Goal: Task Accomplishment & Management: Use online tool/utility

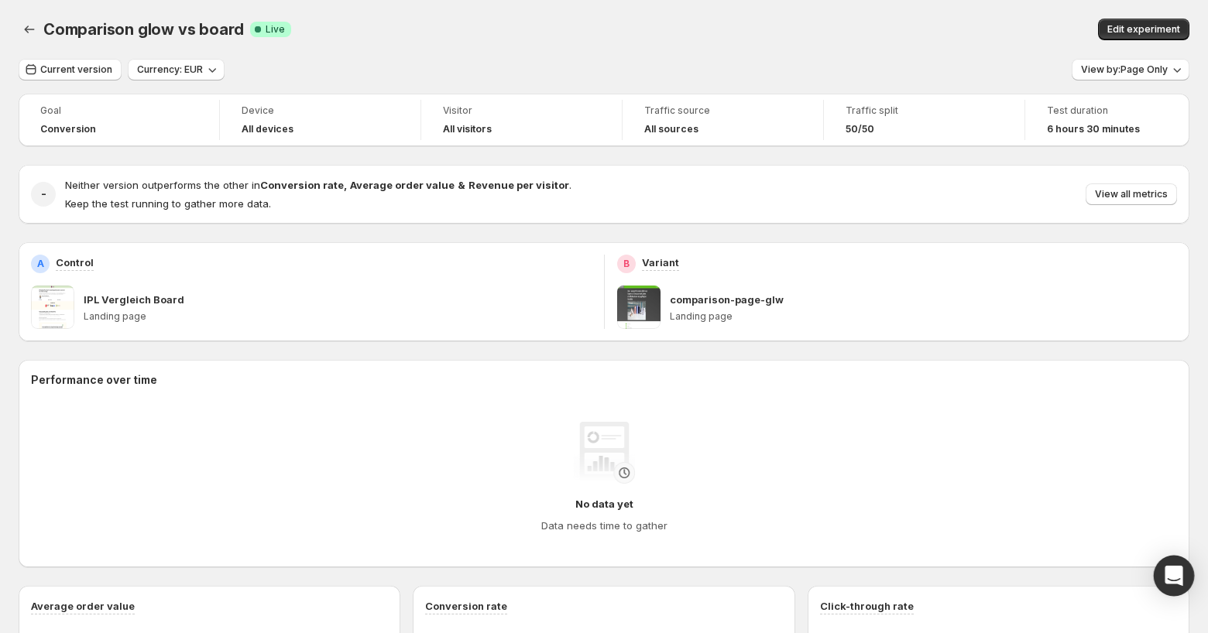
click at [1172, 582] on icon "Open Intercom Messenger" at bounding box center [1174, 576] width 18 height 20
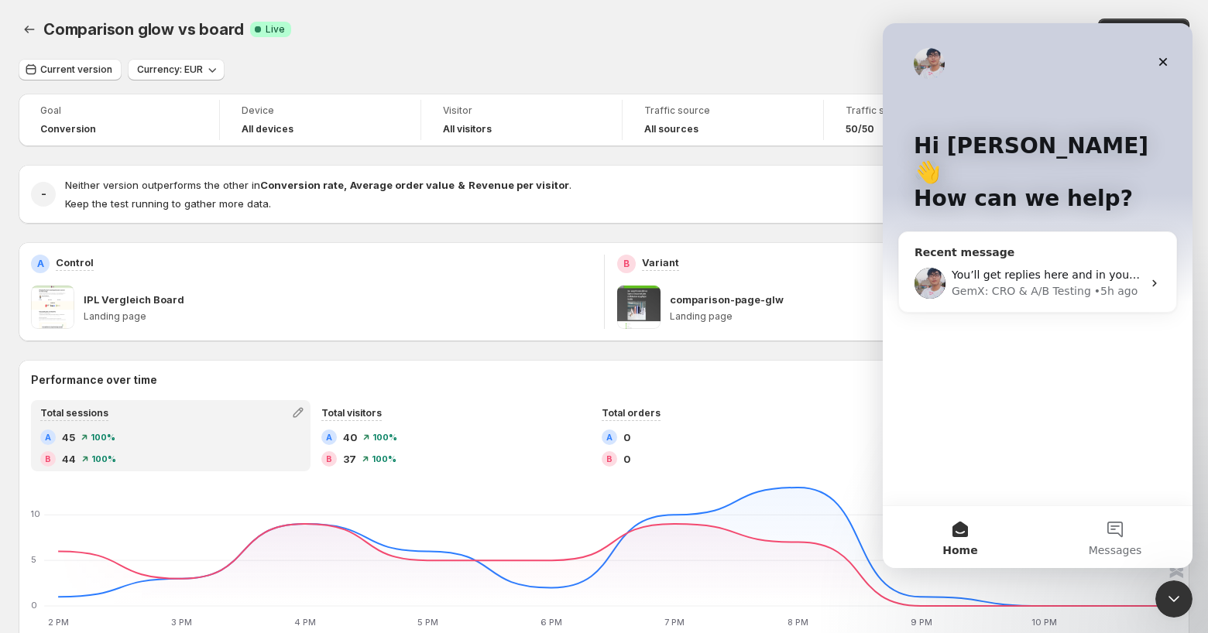
click at [1071, 283] on div "GemX: CRO & A/B Testing" at bounding box center [1021, 291] width 139 height 16
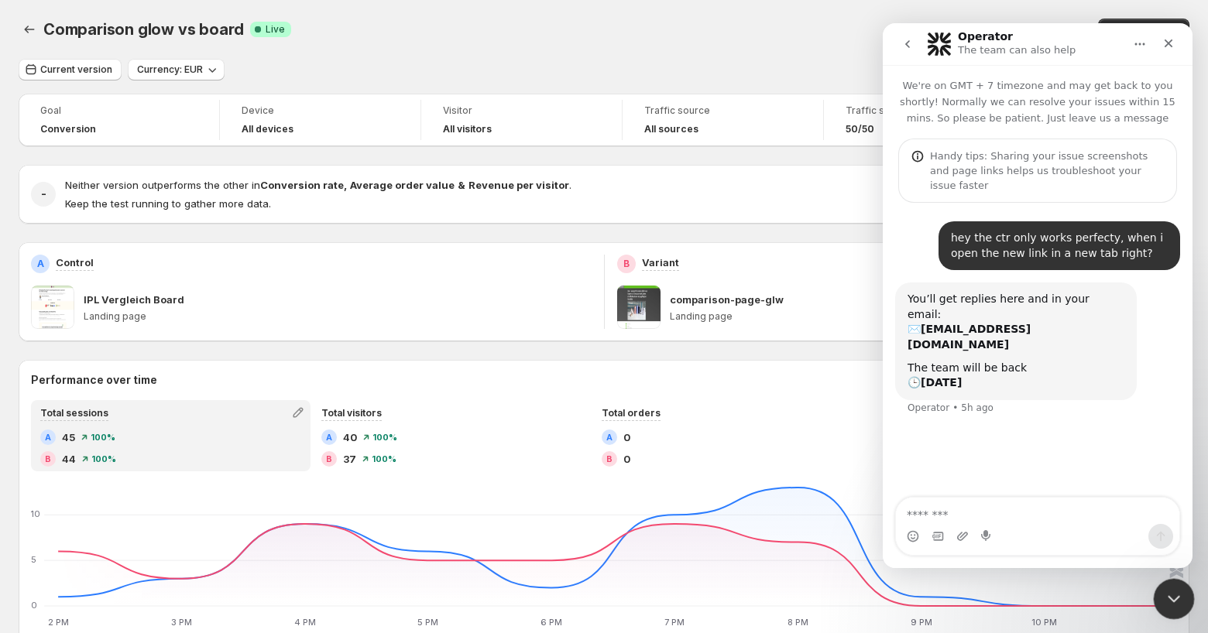
click at [1175, 595] on icon "Close Intercom Messenger" at bounding box center [1171, 597] width 11 height 6
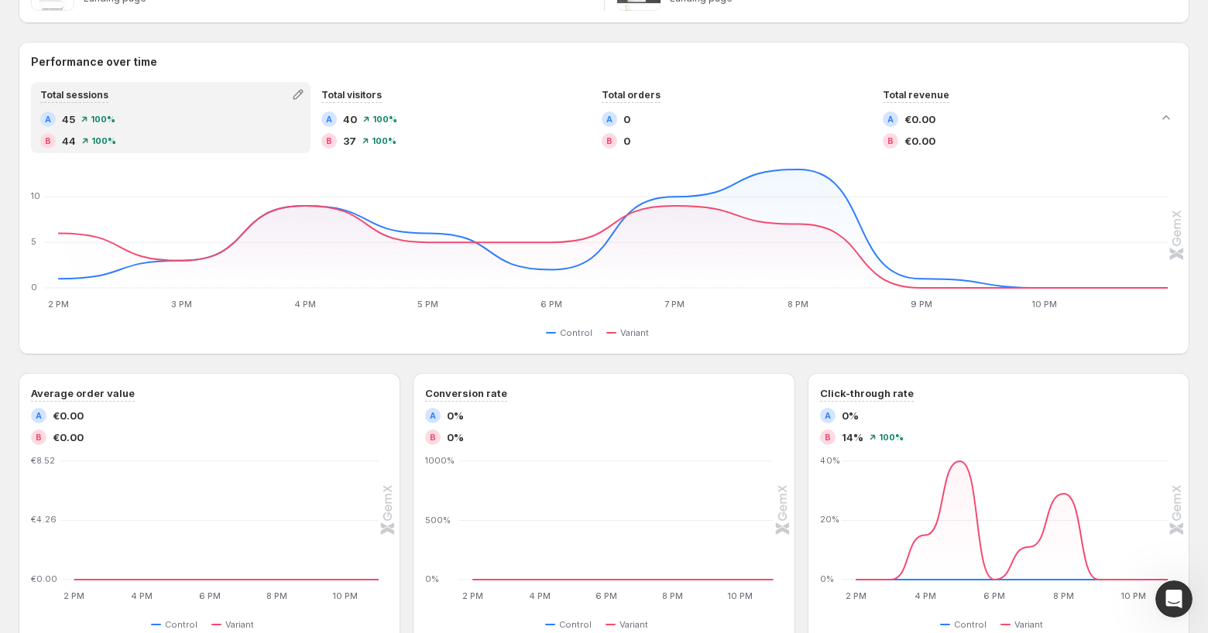
scroll to position [320, 0]
